Goal: Navigation & Orientation: Find specific page/section

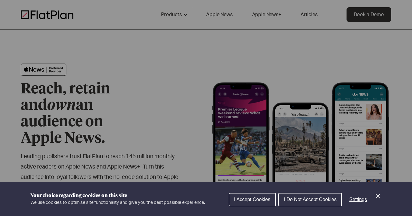
click at [375, 197] on icon "Close Cookie Control" at bounding box center [377, 196] width 7 height 7
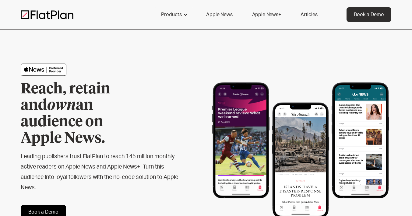
drag, startPoint x: 25, startPoint y: 14, endPoint x: 137, endPoint y: 4, distance: 112.1
click at [0, 0] on div "Products capabilities No-code delivery Growth drivers Scalability Content guida…" at bounding box center [206, 15] width 412 height 30
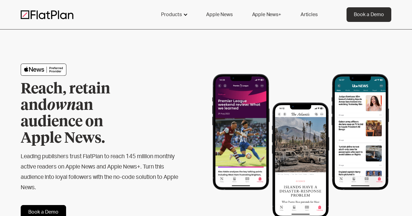
click at [184, 14] on div at bounding box center [185, 14] width 5 height 5
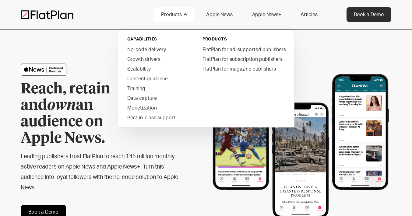
click at [226, 13] on link "Apple News" at bounding box center [219, 14] width 41 height 15
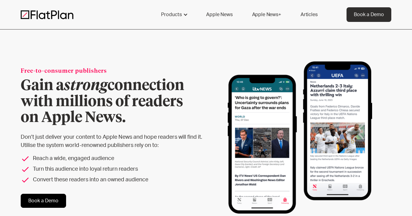
click at [267, 16] on link "Apple News+" at bounding box center [267, 14] width 44 height 15
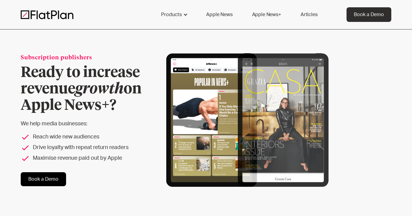
click at [211, 13] on link "Apple News" at bounding box center [219, 14] width 41 height 15
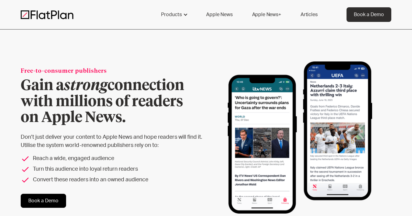
click at [36, 14] on img at bounding box center [47, 14] width 53 height 9
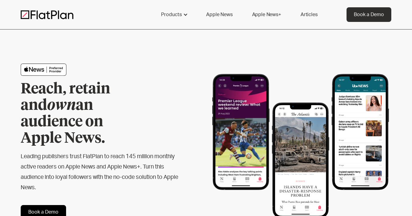
click at [52, 71] on img at bounding box center [44, 70] width 46 height 12
drag, startPoint x: 47, startPoint y: 69, endPoint x: 196, endPoint y: 3, distance: 162.1
drag, startPoint x: 56, startPoint y: 16, endPoint x: 198, endPoint y: 0, distance: 142.7
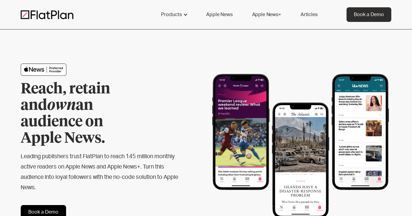
click at [0, 0] on div "Products capabilities No-code delivery Growth drivers Scalability Content guida…" at bounding box center [206, 15] width 412 height 30
drag, startPoint x: 50, startPoint y: 16, endPoint x: 93, endPoint y: 1, distance: 45.3
click at [0, 0] on div "Products capabilities No-code delivery Growth drivers Scalability Content guida…" at bounding box center [206, 15] width 412 height 30
